Goal: Information Seeking & Learning: Learn about a topic

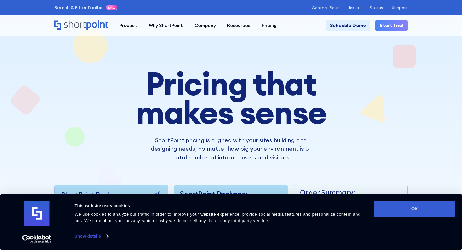
click at [68, 134] on div "Pricing that makes sense ShortPoint pricing is aligned with your sites building…" at bounding box center [230, 189] width 353 height 240
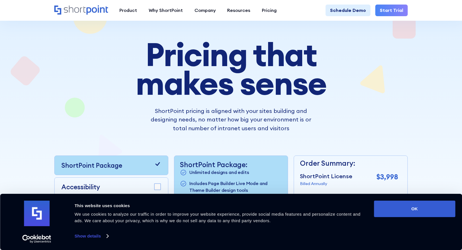
scroll to position [34, 0]
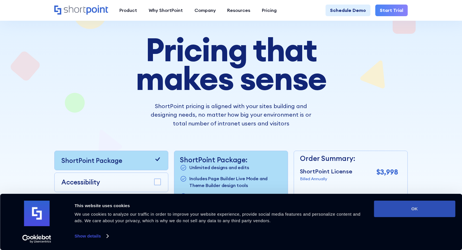
click at [413, 211] on button "OK" at bounding box center [414, 209] width 81 height 16
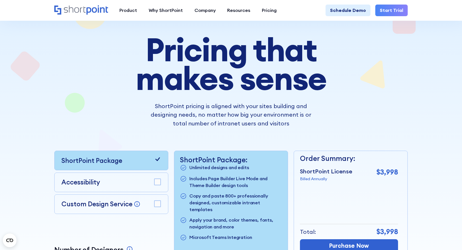
scroll to position [0, 0]
click at [75, 105] on div "Pricing that makes sense ShortPoint pricing is aligned with your sites building…" at bounding box center [230, 155] width 353 height 240
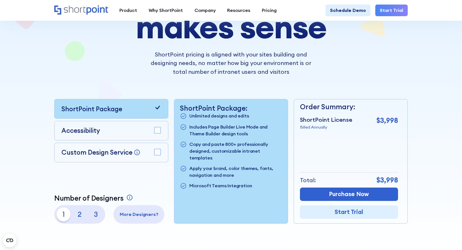
scroll to position [102, 0]
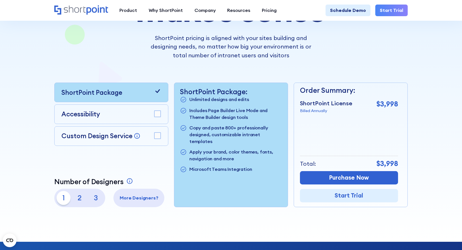
click at [158, 113] on rect at bounding box center [157, 114] width 6 height 6
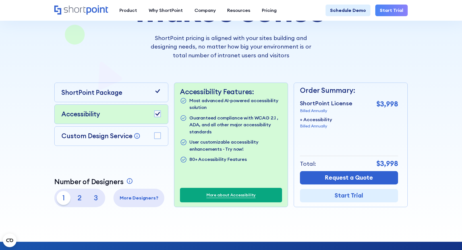
click at [159, 134] on rect at bounding box center [157, 136] width 6 height 6
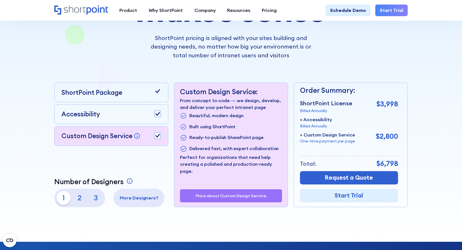
click at [107, 113] on div "Accessibility" at bounding box center [110, 114] width 99 height 10
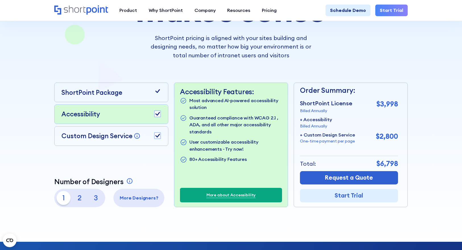
click at [219, 195] on div "More about Custom Design Service" at bounding box center [231, 200] width 102 height 13
click at [220, 196] on link "More about Accessibility" at bounding box center [230, 195] width 49 height 6
click at [215, 195] on link "More about Accessibility" at bounding box center [230, 195] width 49 height 6
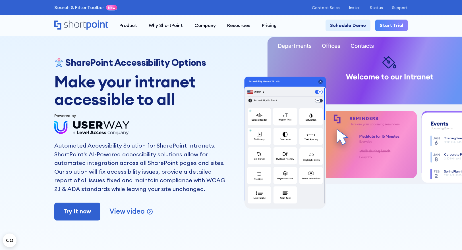
click at [18, 99] on div "SharePoint Accessibility Options Make your intranet accessible to all Automated…" at bounding box center [231, 125] width 462 height 250
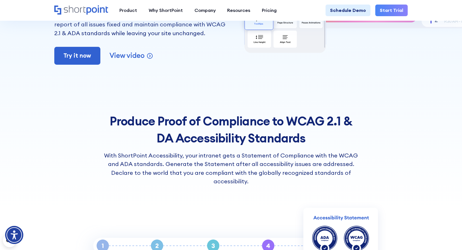
scroll to position [159, 0]
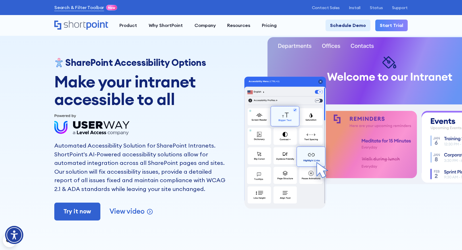
click at [25, 166] on div "SharePoint Accessibility Options Make your intranet accessible to all Automated…" at bounding box center [231, 125] width 462 height 250
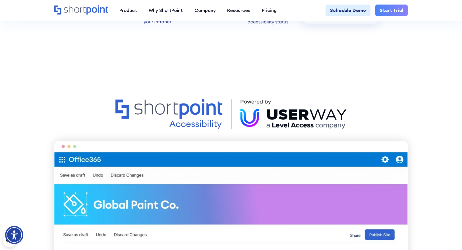
scroll to position [421, 0]
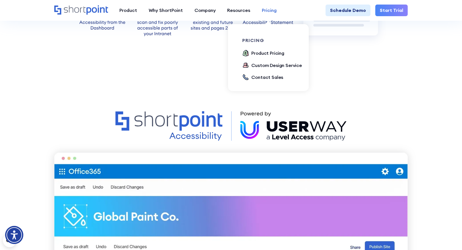
click at [267, 11] on div "Pricing" at bounding box center [269, 10] width 15 height 7
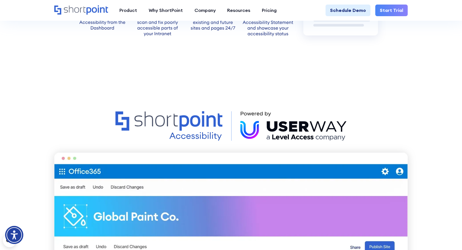
click at [28, 120] on section at bounding box center [231, 250] width 462 height 370
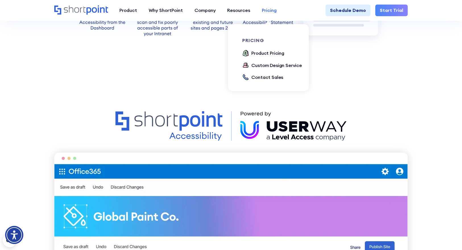
click at [269, 9] on div "Pricing" at bounding box center [269, 10] width 15 height 7
click at [267, 10] on div "Pricing" at bounding box center [269, 10] width 15 height 7
click at [260, 53] on div "Product Pricing" at bounding box center [267, 53] width 33 height 7
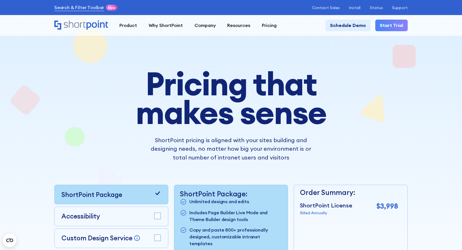
click at [52, 110] on div at bounding box center [231, 178] width 416 height 333
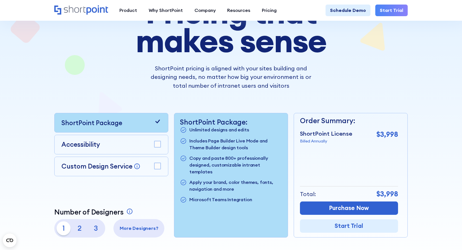
scroll to position [68, 0]
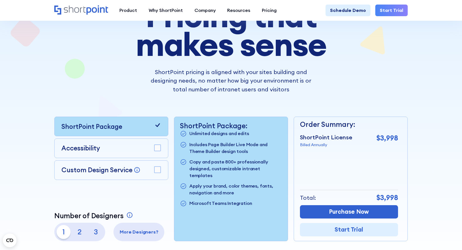
click at [115, 149] on div "Accessibility" at bounding box center [110, 149] width 99 height 10
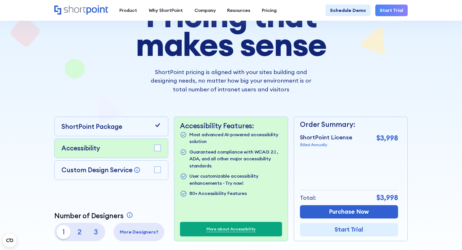
click at [211, 230] on link "More about Accessibility" at bounding box center [230, 230] width 49 height 6
click at [128, 170] on p "Custom Design Service" at bounding box center [96, 170] width 71 height 8
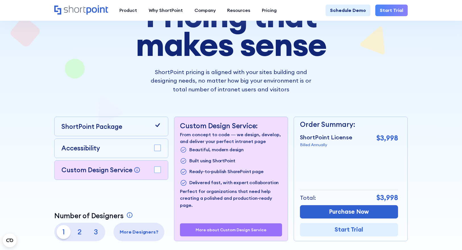
click at [439, 86] on div at bounding box center [231, 109] width 462 height 333
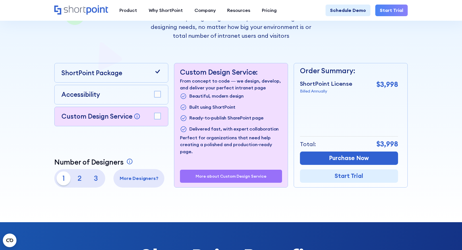
scroll to position [125, 0]
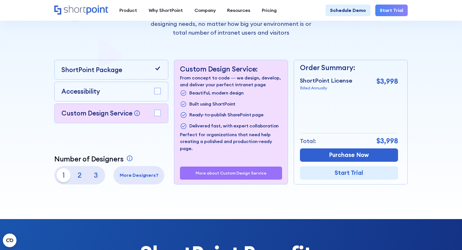
click at [158, 113] on rect at bounding box center [157, 113] width 6 height 6
click at [159, 92] on rect at bounding box center [157, 91] width 6 height 6
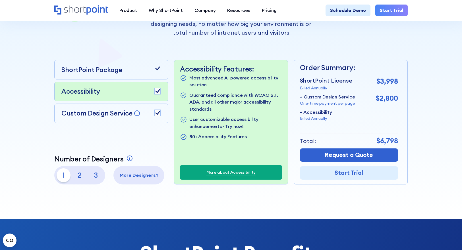
click at [79, 175] on p "2" at bounding box center [80, 176] width 14 height 14
click at [97, 174] on p "3" at bounding box center [96, 176] width 14 height 14
click at [79, 177] on p "2" at bounding box center [80, 176] width 14 height 14
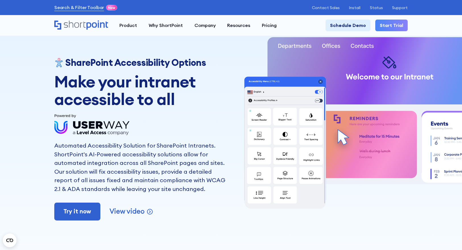
click at [20, 134] on div "SharePoint Accessibility Options Make your intranet accessible to all Automated…" at bounding box center [231, 125] width 462 height 250
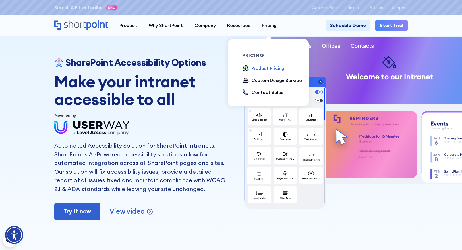
click at [264, 68] on div "Product Pricing" at bounding box center [267, 68] width 33 height 7
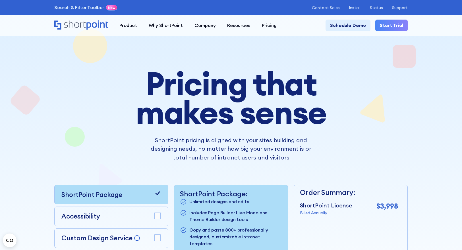
click at [31, 138] on div at bounding box center [231, 178] width 416 height 333
